Goal: Task Accomplishment & Management: Manage account settings

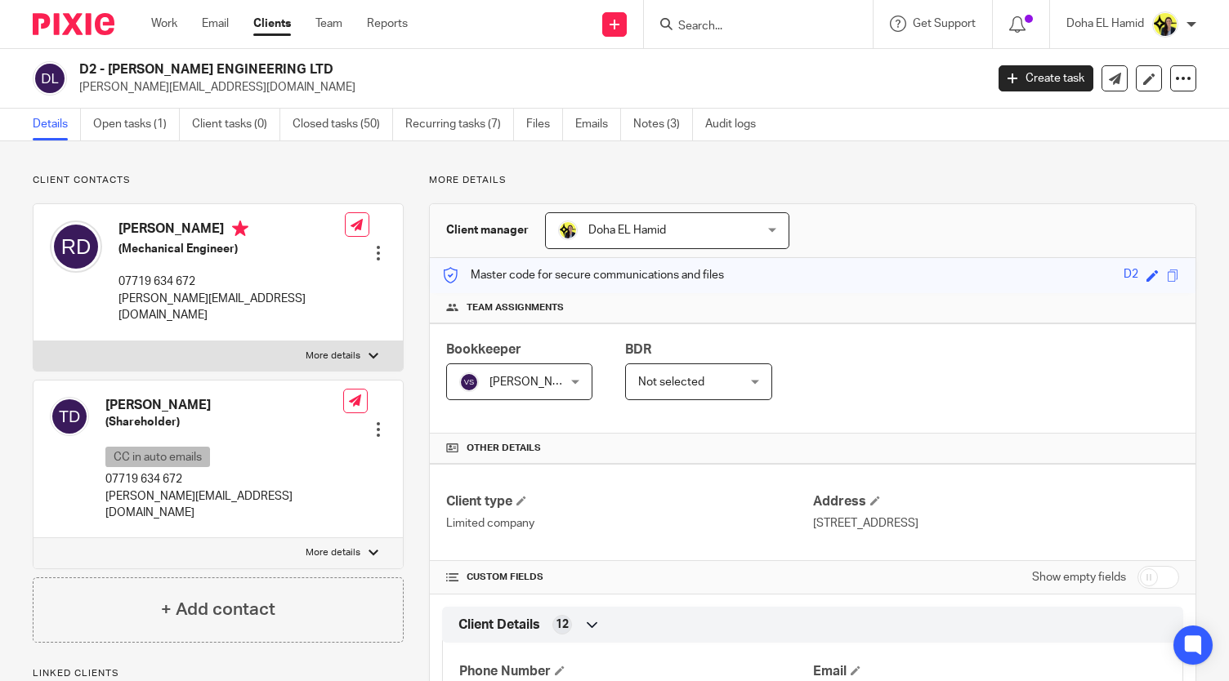
scroll to position [1105, 0]
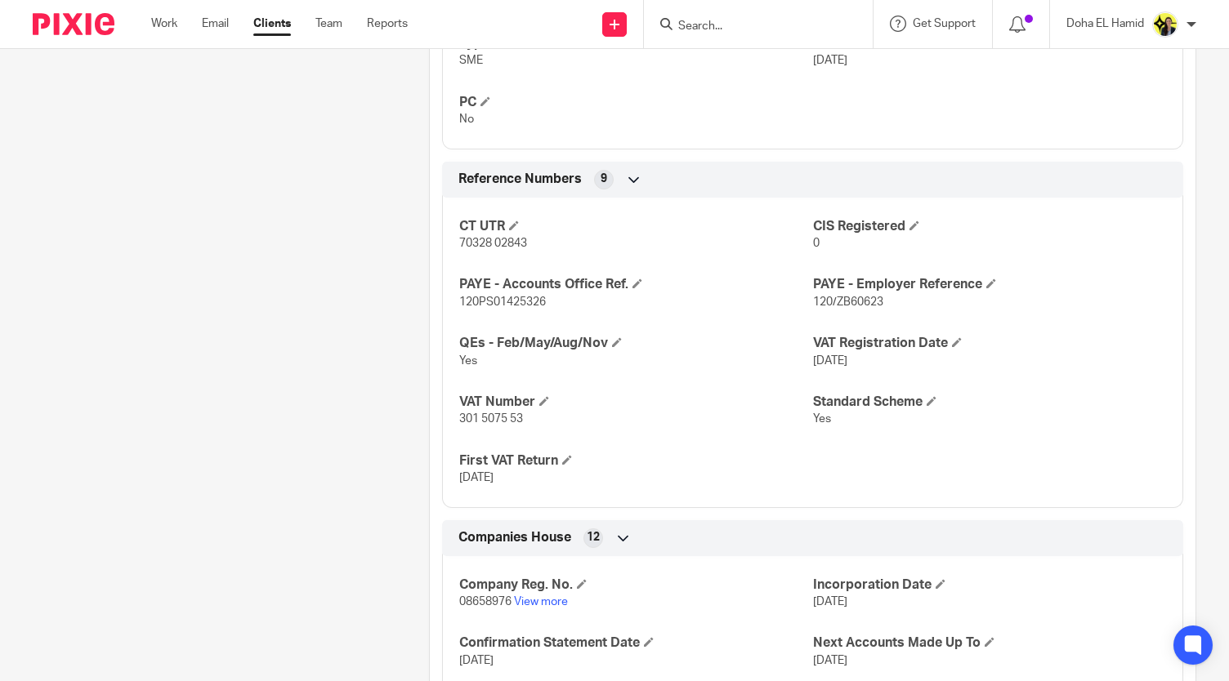
click at [699, 29] on input "Search" at bounding box center [749, 27] width 147 height 15
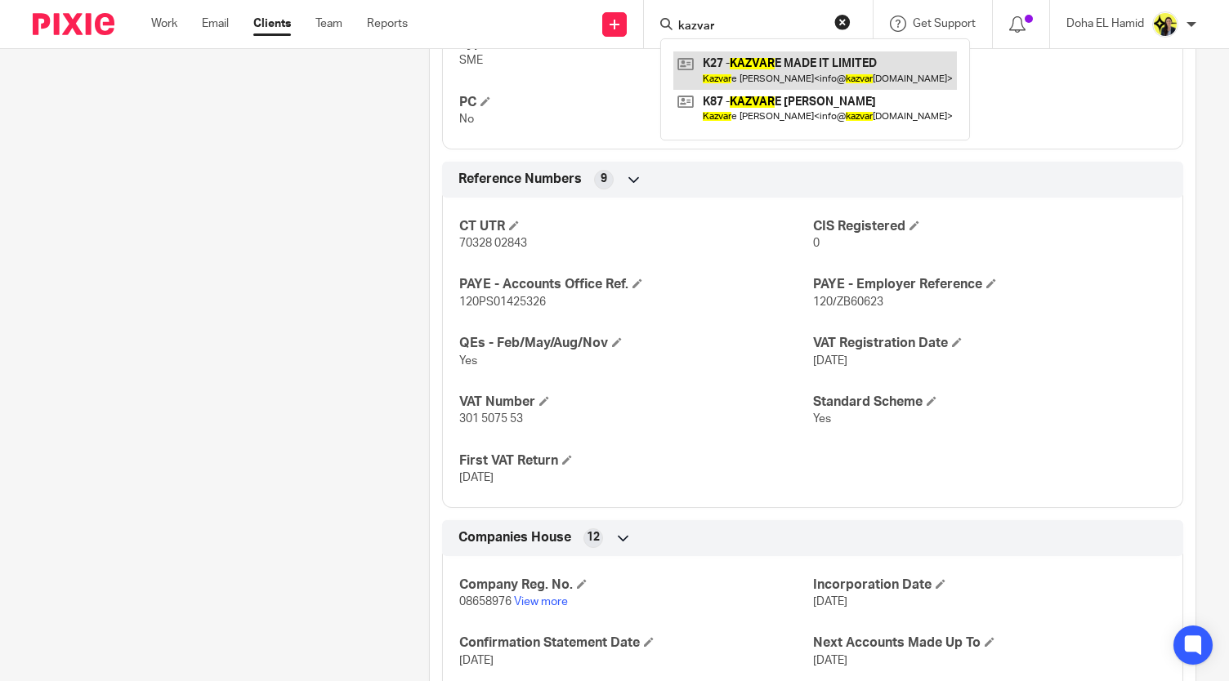
type input "kazvar"
click at [763, 67] on link at bounding box center [814, 70] width 283 height 38
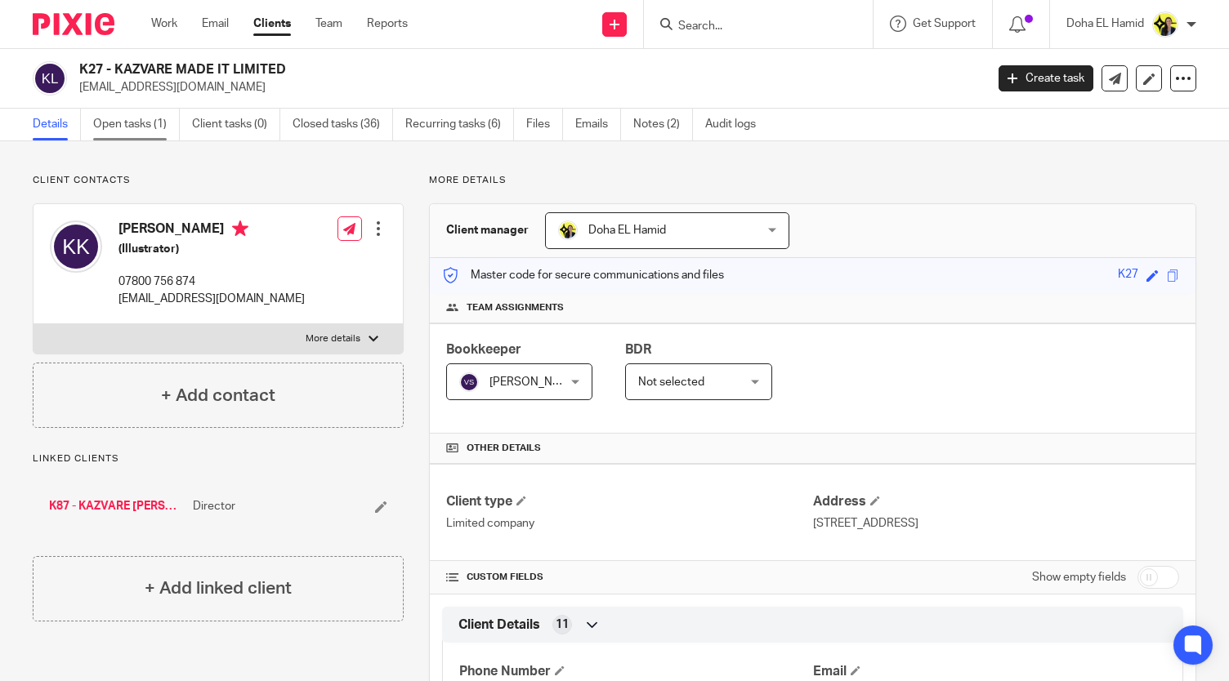
click at [137, 133] on link "Open tasks (1)" at bounding box center [136, 125] width 87 height 32
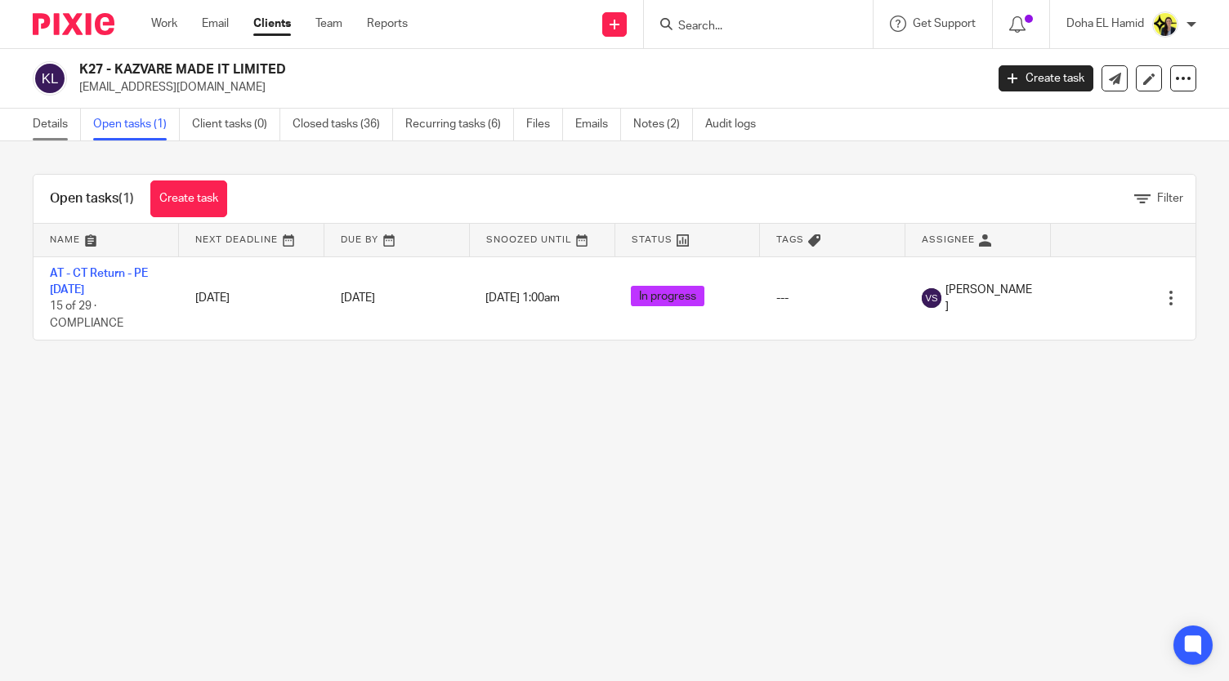
click at [38, 121] on link "Details" at bounding box center [57, 125] width 48 height 32
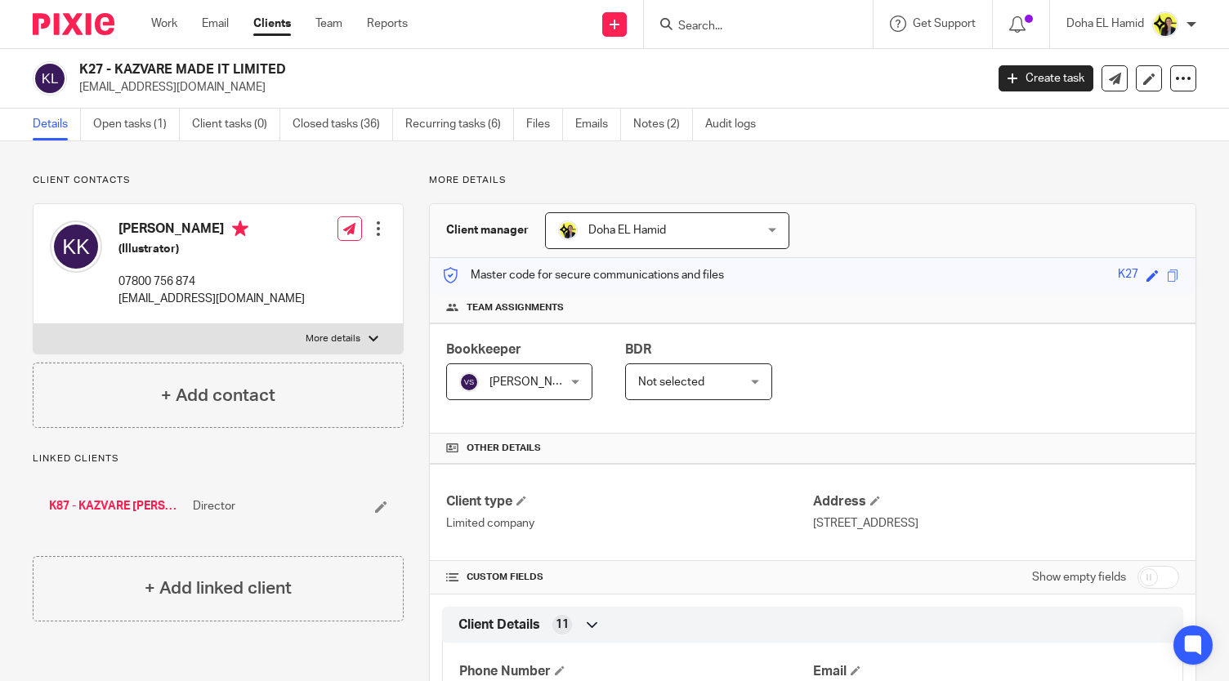
click at [754, 33] on input "Search" at bounding box center [749, 27] width 147 height 15
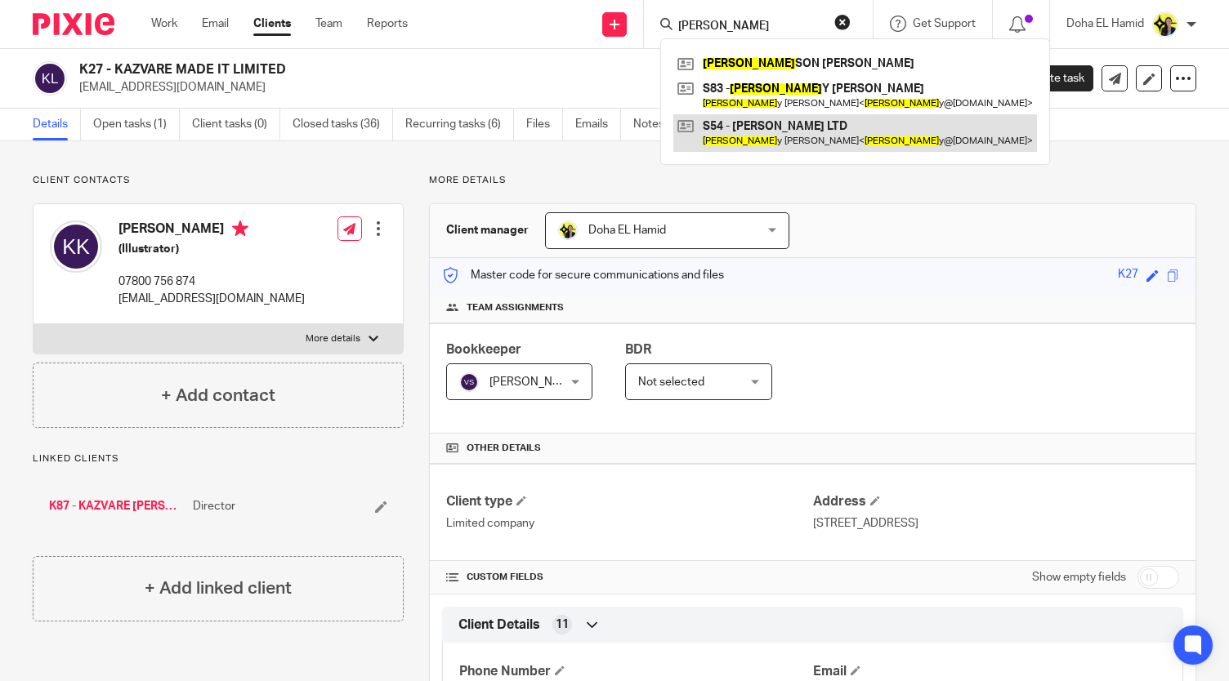
type input "[PERSON_NAME]"
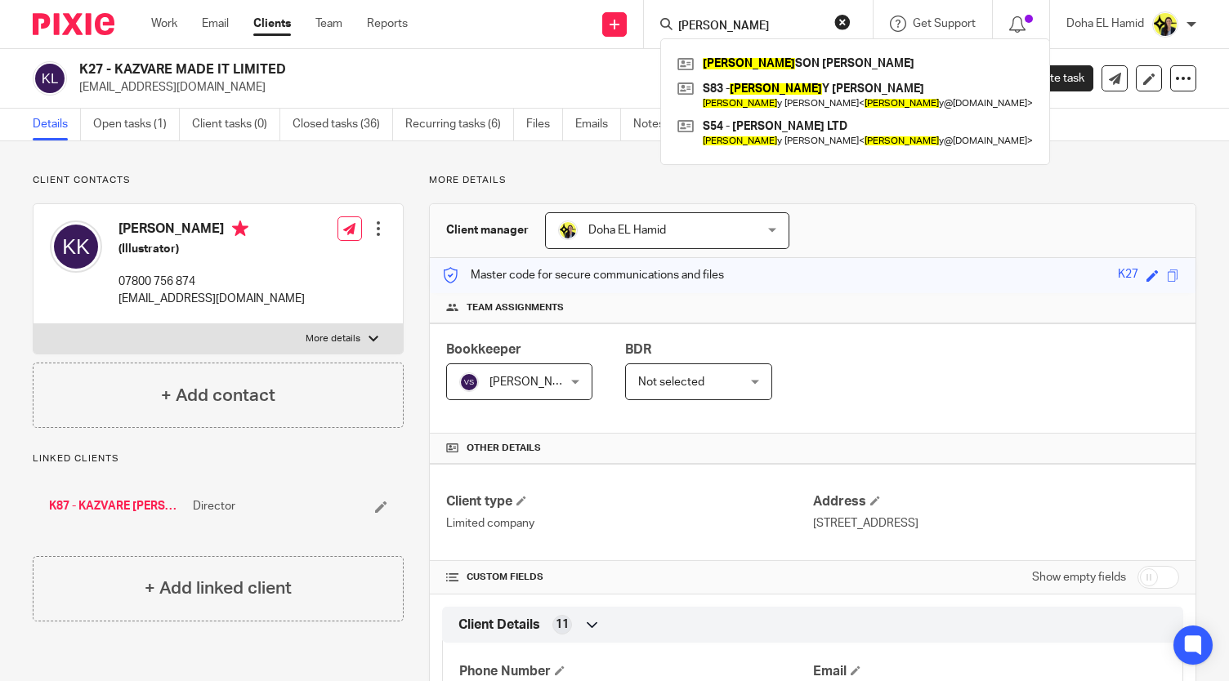
click at [139, 296] on p "[EMAIL_ADDRESS][DOMAIN_NAME]" at bounding box center [211, 299] width 186 height 16
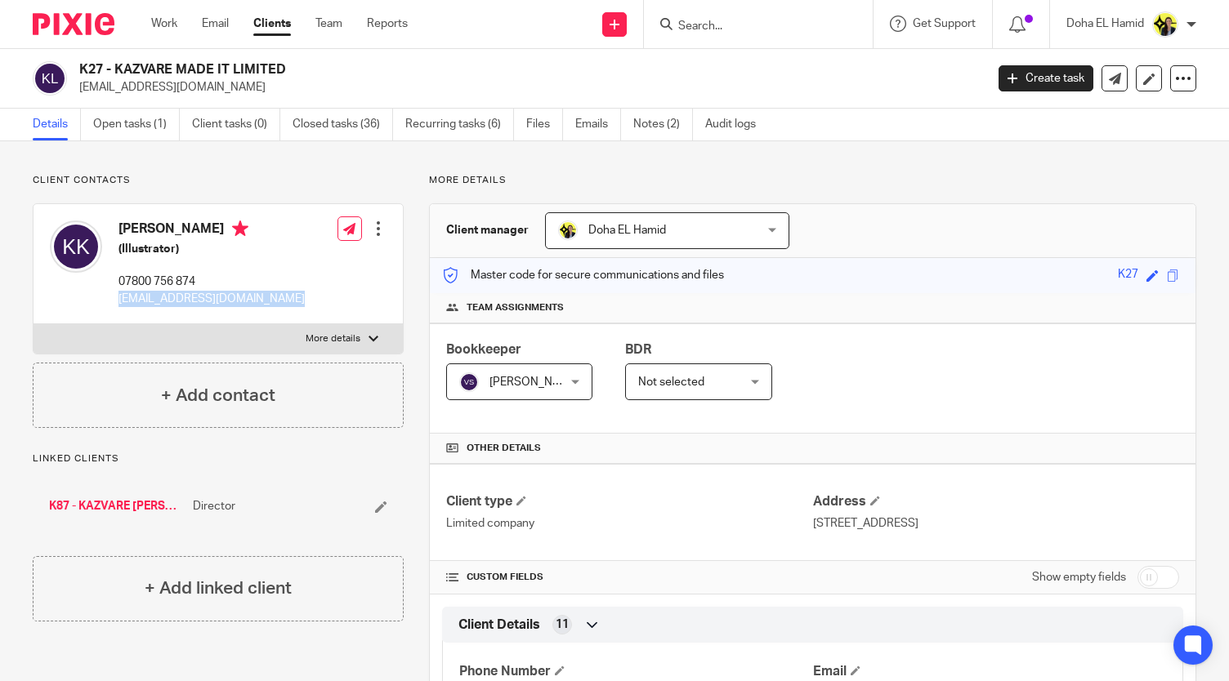
click at [139, 296] on p "[EMAIL_ADDRESS][DOMAIN_NAME]" at bounding box center [211, 299] width 186 height 16
copy div "[EMAIL_ADDRESS][DOMAIN_NAME]"
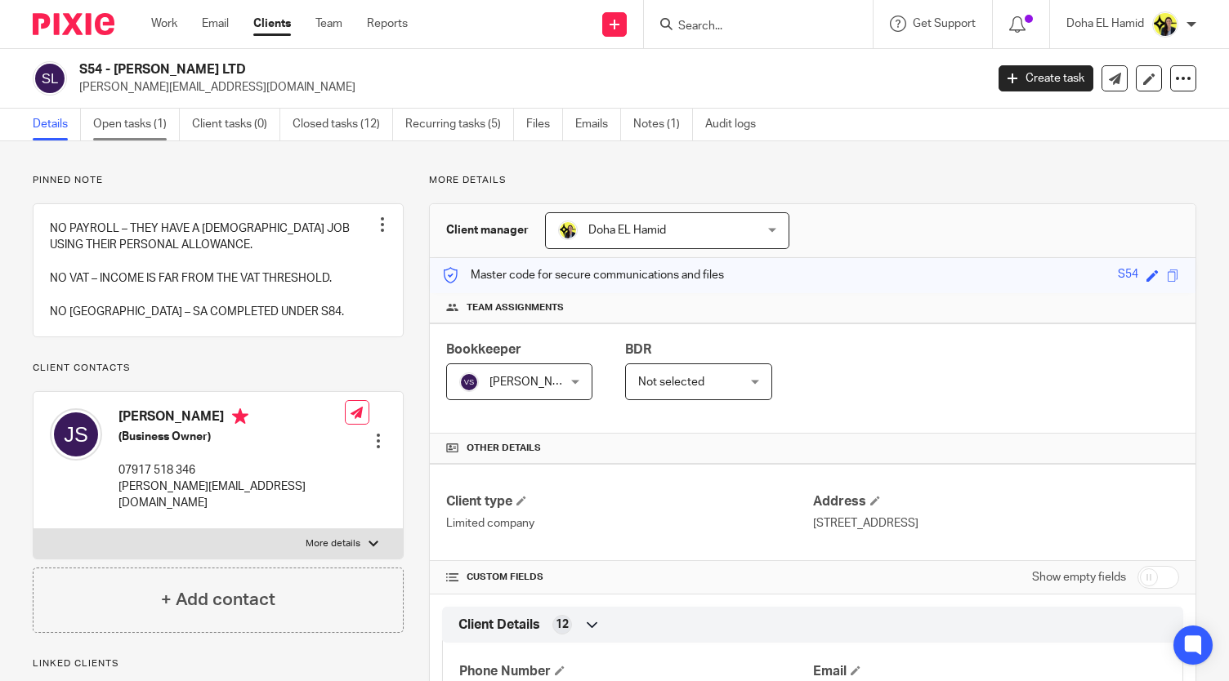
click at [141, 126] on link "Open tasks (1)" at bounding box center [136, 125] width 87 height 32
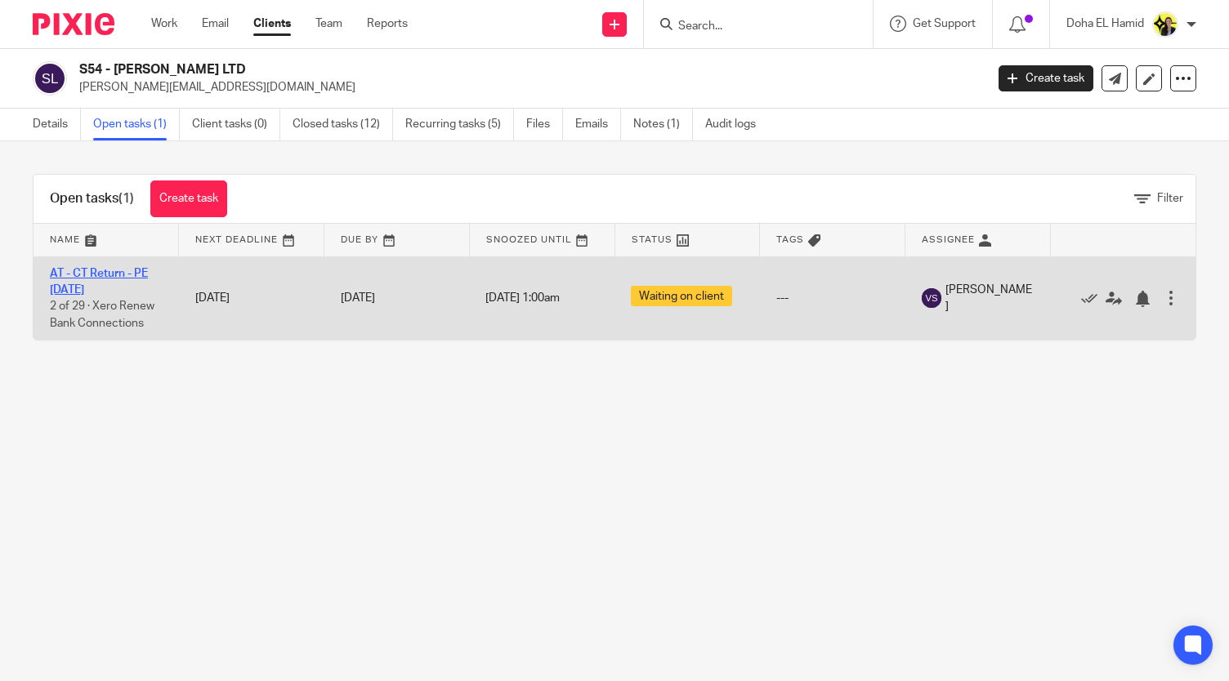
click at [114, 277] on link "AT - CT Return - PE [DATE]" at bounding box center [99, 282] width 98 height 28
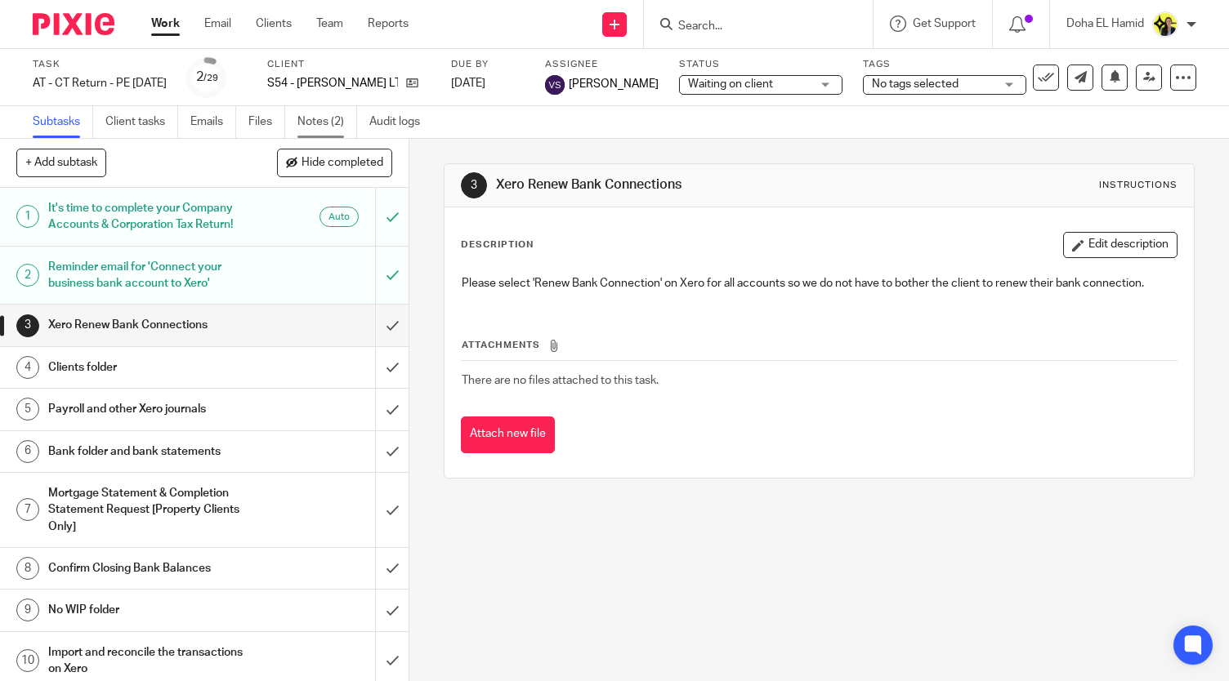
click at [332, 123] on link "Notes (2)" at bounding box center [327, 122] width 60 height 32
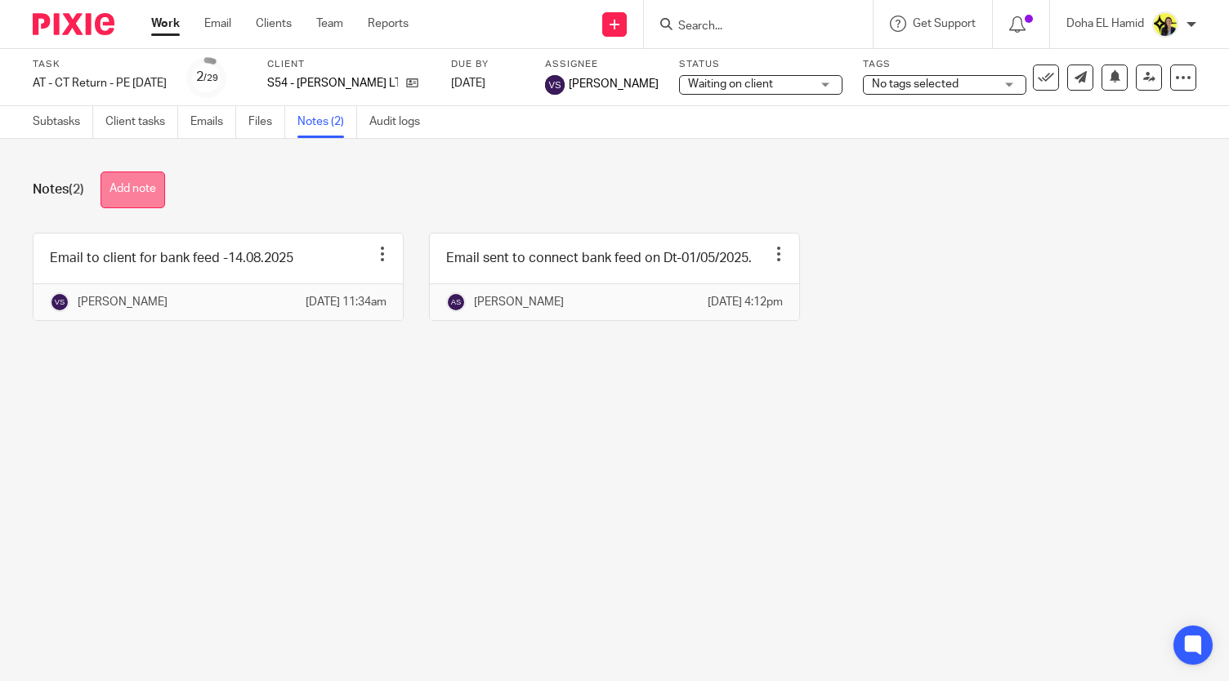
click at [147, 198] on button "Add note" at bounding box center [132, 190] width 65 height 37
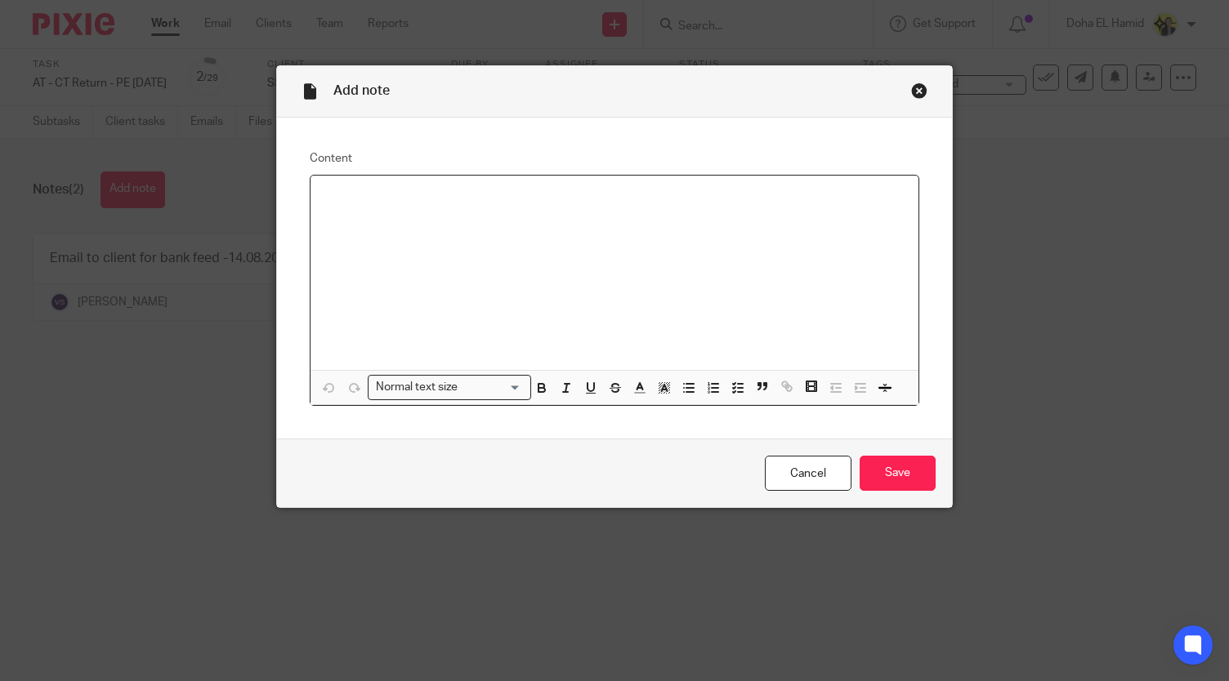
click at [312, 251] on div at bounding box center [613, 273] width 607 height 194
click at [911, 476] on input "Save" at bounding box center [897, 473] width 76 height 35
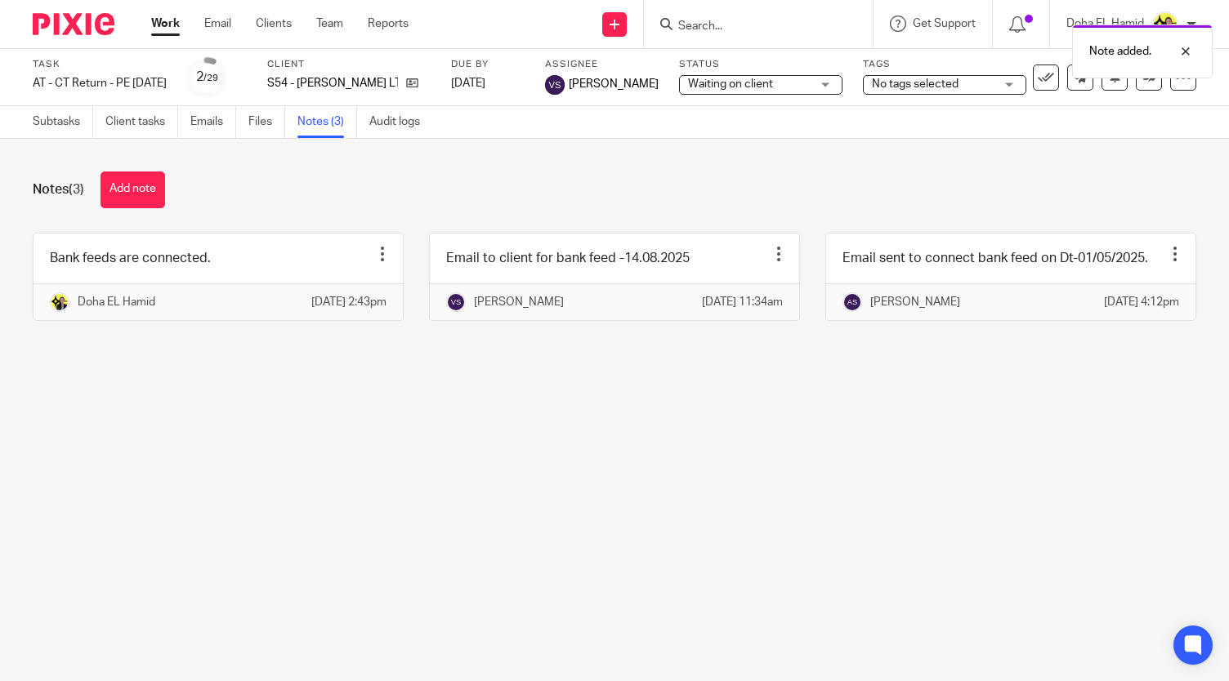
click at [801, 78] on div "Note added." at bounding box center [913, 47] width 598 height 62
click at [792, 84] on span "Waiting on client" at bounding box center [749, 84] width 123 height 17
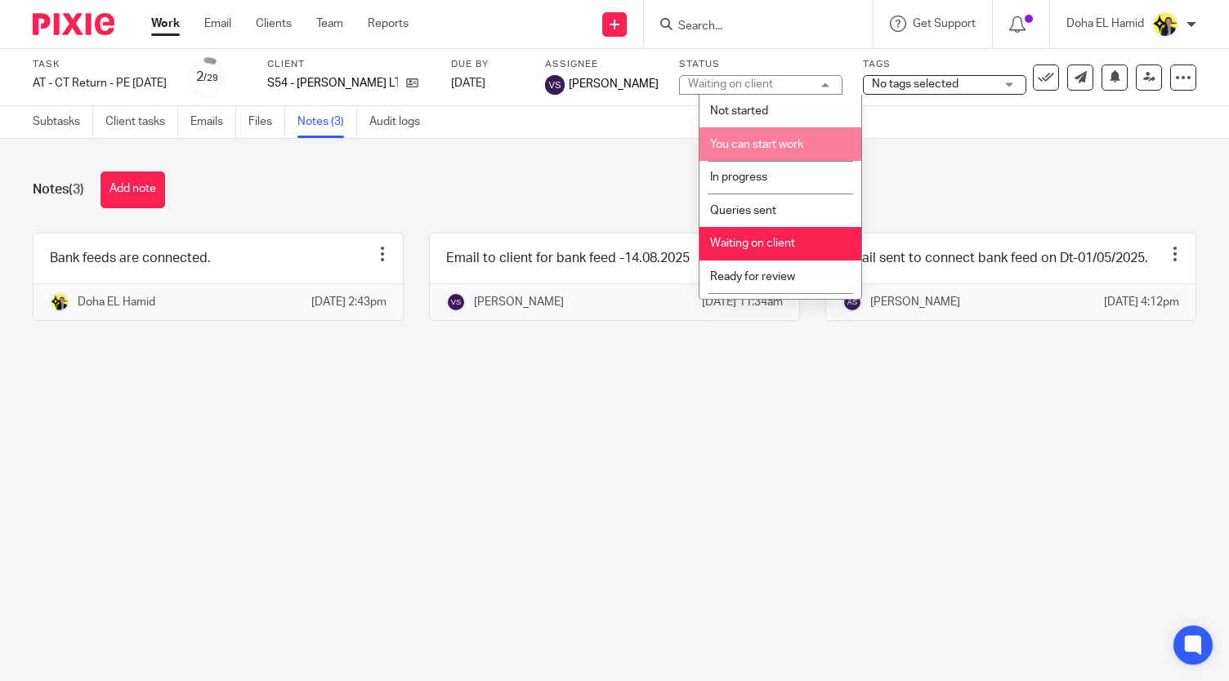
click at [766, 145] on span "You can start work" at bounding box center [756, 144] width 93 height 11
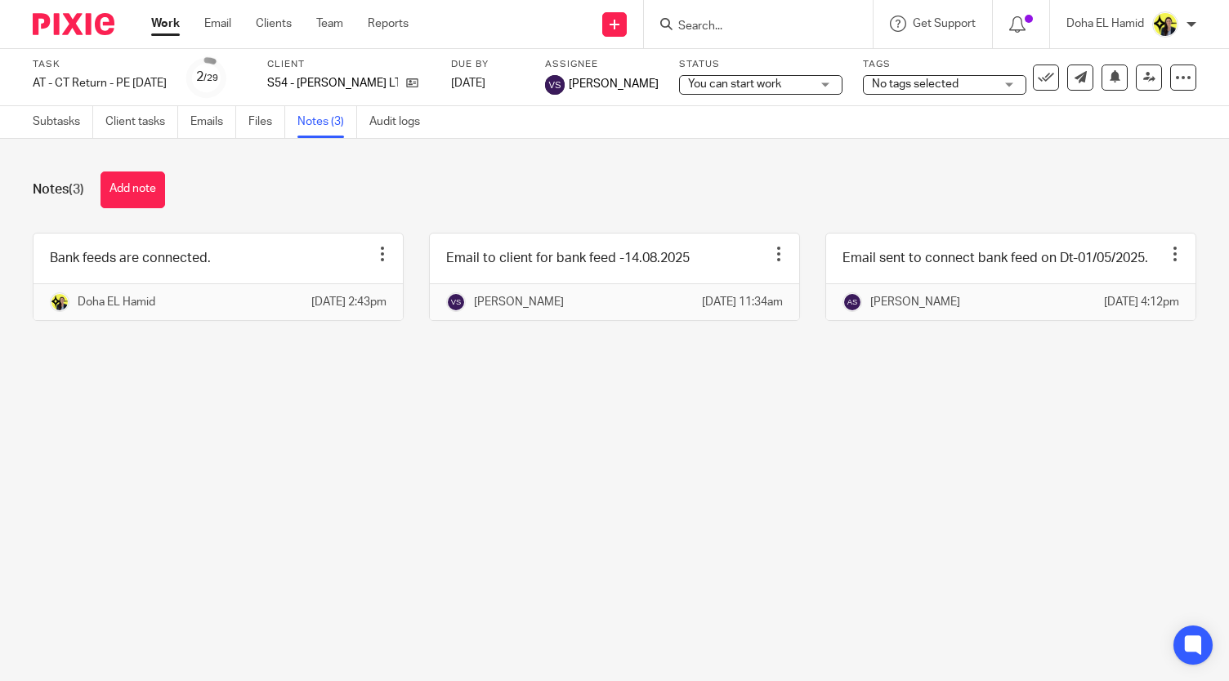
click at [766, 145] on div "Notes (3) Add note Bank feeds are connected. Edit note Delete note [GEOGRAPHIC_…" at bounding box center [614, 258] width 1229 height 239
click at [650, 182] on div "Notes (3) Add note" at bounding box center [614, 190] width 1163 height 37
click at [418, 79] on icon at bounding box center [412, 83] width 12 height 12
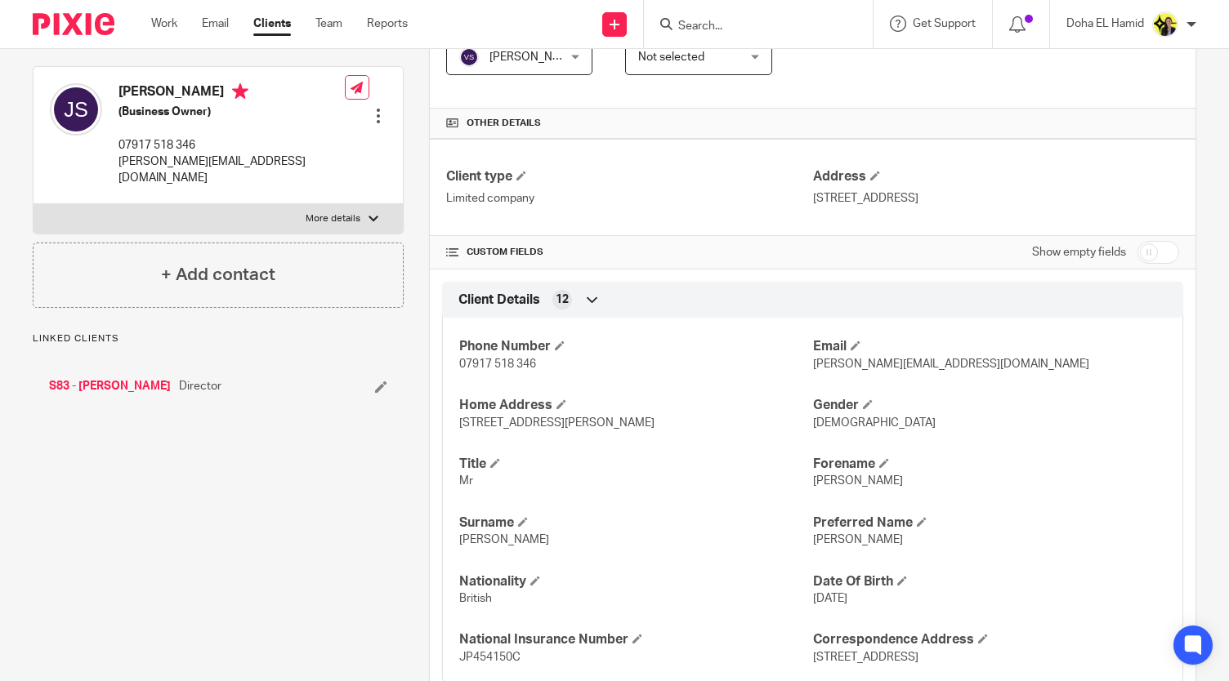
scroll to position [319, 0]
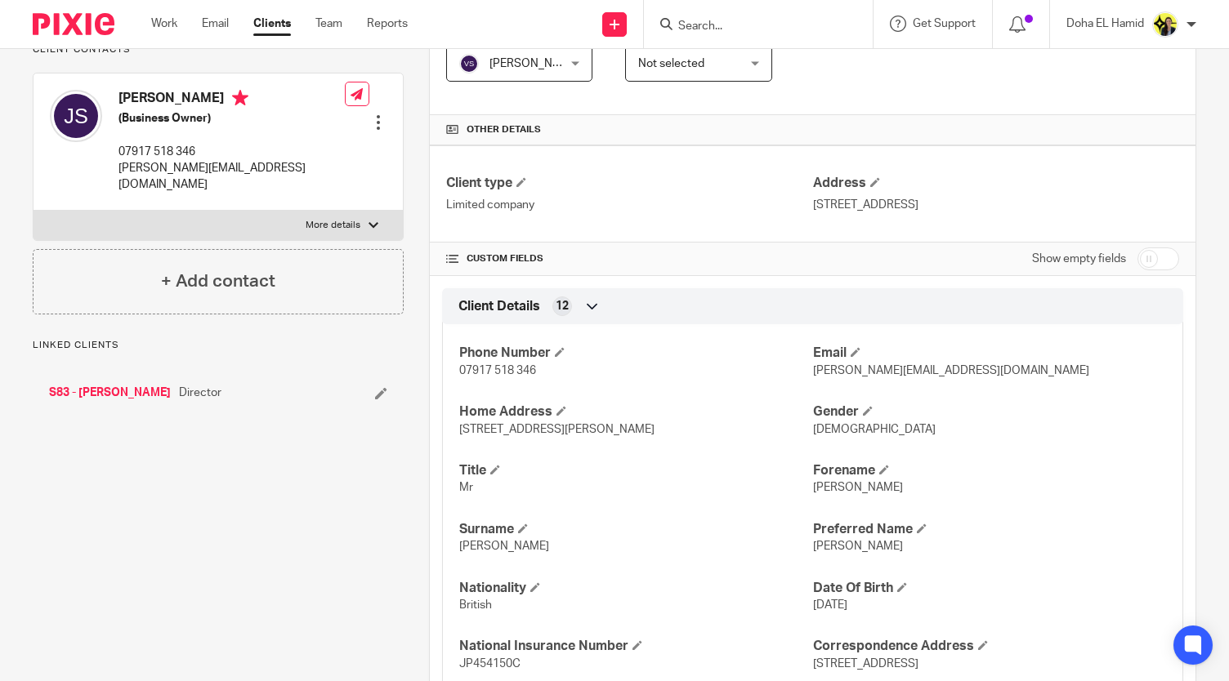
click at [100, 393] on link "S83 - [PERSON_NAME]" at bounding box center [110, 393] width 122 height 16
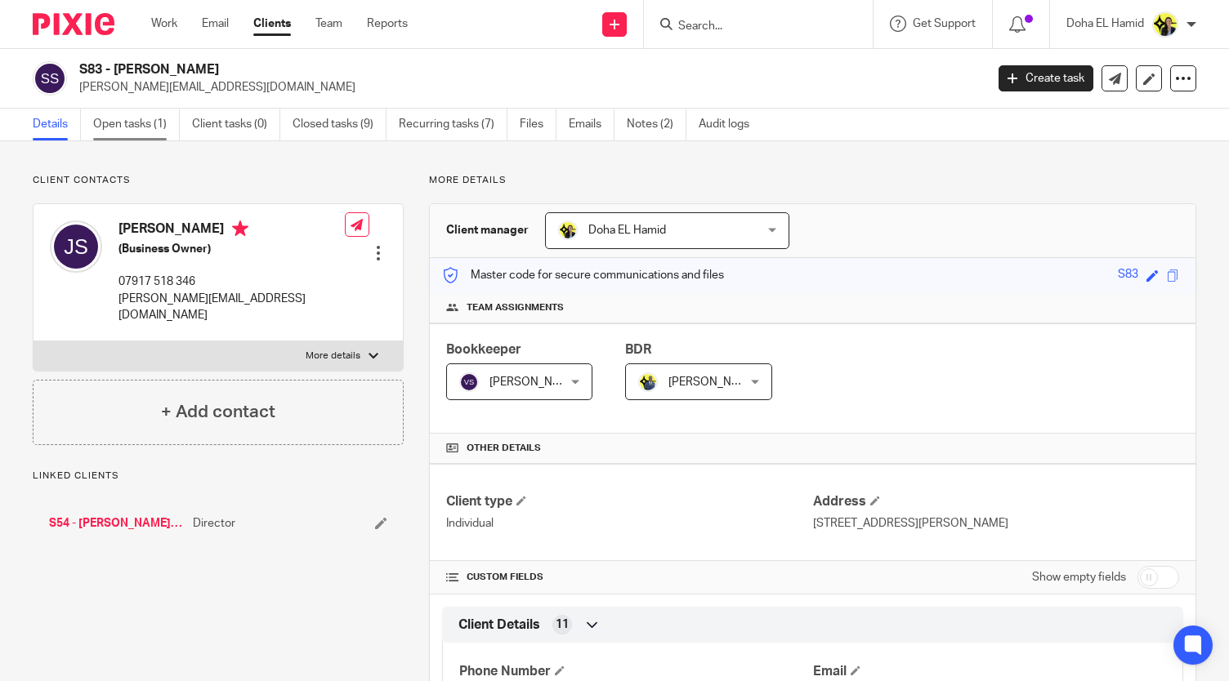
click at [150, 118] on link "Open tasks (1)" at bounding box center [136, 125] width 87 height 32
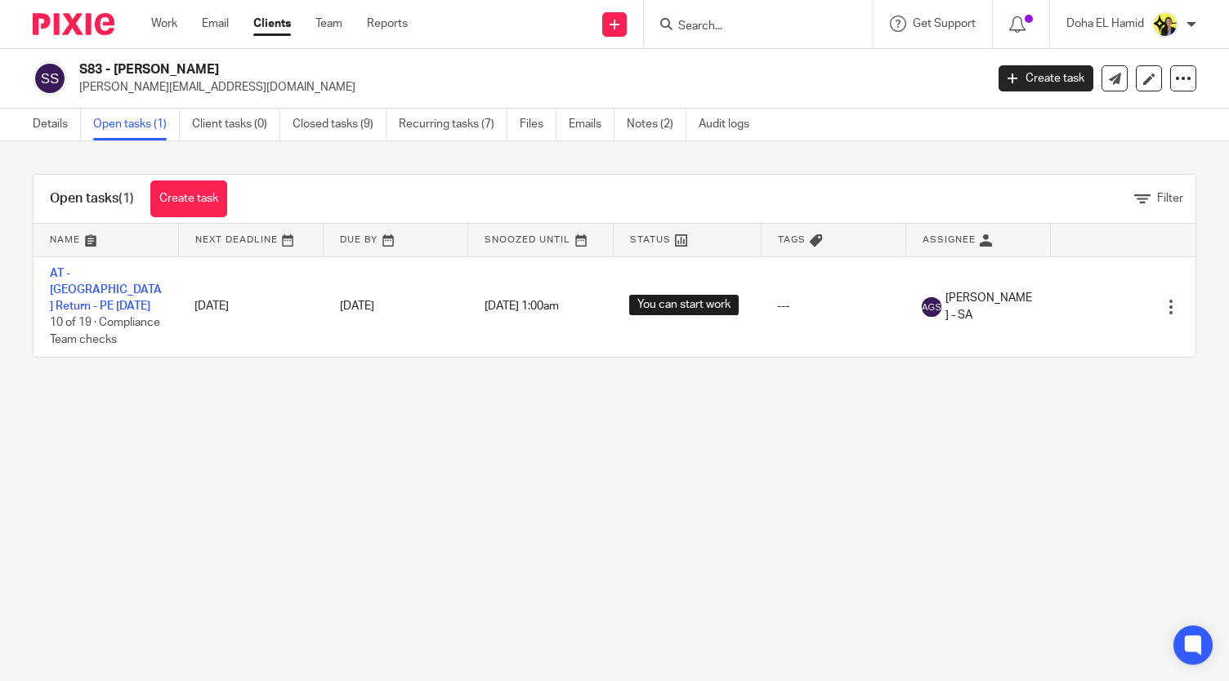
click at [668, 563] on main "S83 - JEFFREY SIMMONS jeffrey@johndandy.co.uk Create task Update from Companies…" at bounding box center [614, 340] width 1229 height 681
